Goal: Information Seeking & Learning: Learn about a topic

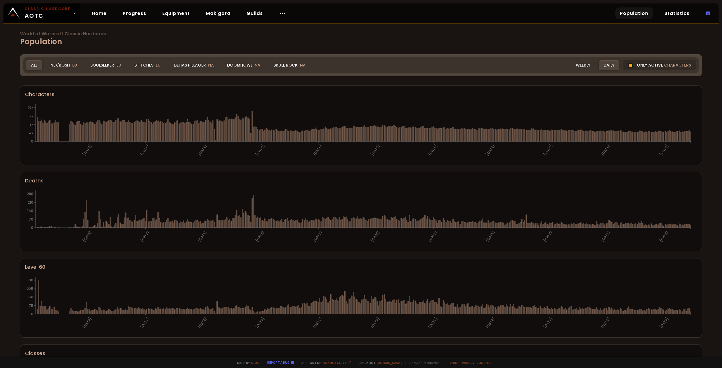
click at [150, 43] on h1 "World of Warcraft Classic Hardcode Population" at bounding box center [361, 40] width 682 height 16
click at [143, 65] on div "Stitches EU" at bounding box center [148, 65] width 36 height 10
click at [143, 62] on div "Stitches EU" at bounding box center [148, 65] width 36 height 10
click at [73, 9] on link "Classic Hardcore AOTC" at bounding box center [41, 12] width 77 height 19
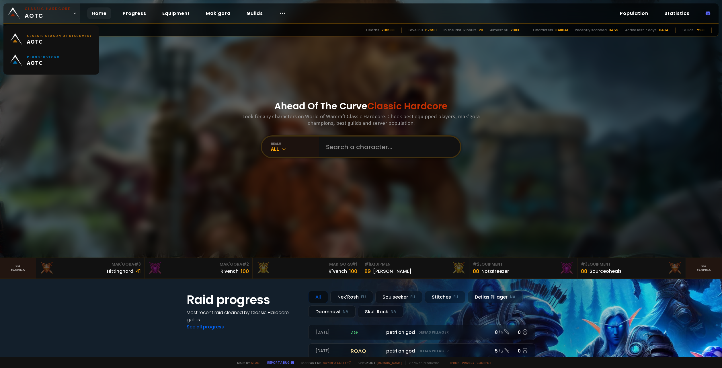
click at [73, 12] on icon at bounding box center [75, 13] width 4 height 4
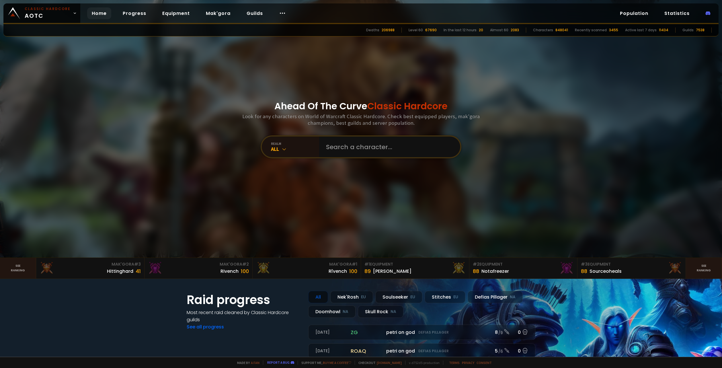
click at [158, 51] on div at bounding box center [361, 128] width 722 height 257
